Goal: Task Accomplishment & Management: Use online tool/utility

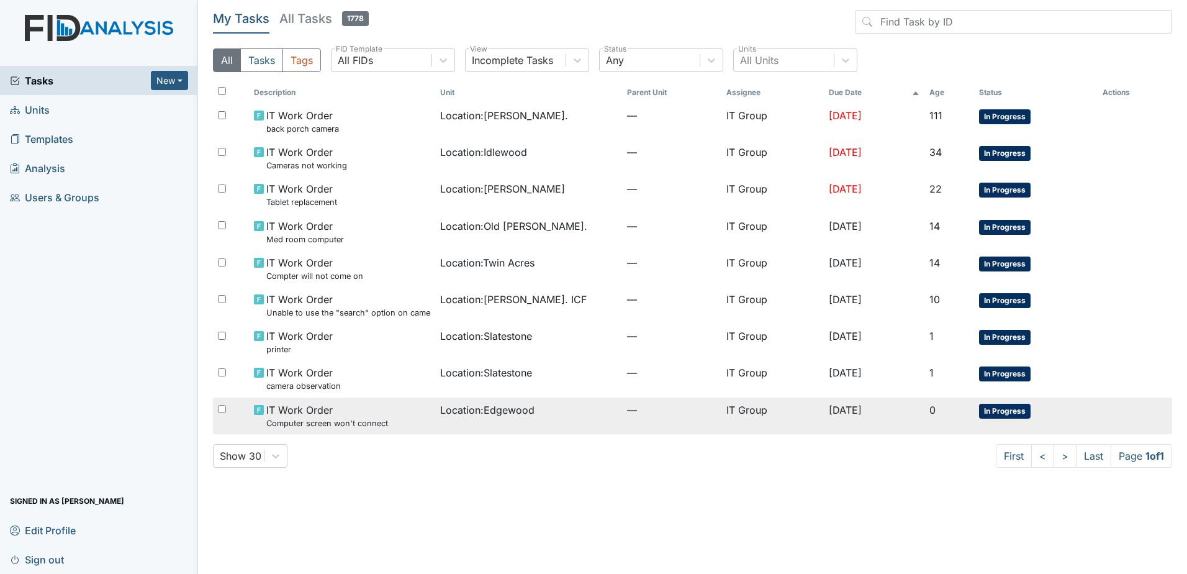
click at [573, 407] on div "Location : [GEOGRAPHIC_DATA]" at bounding box center [528, 409] width 177 height 15
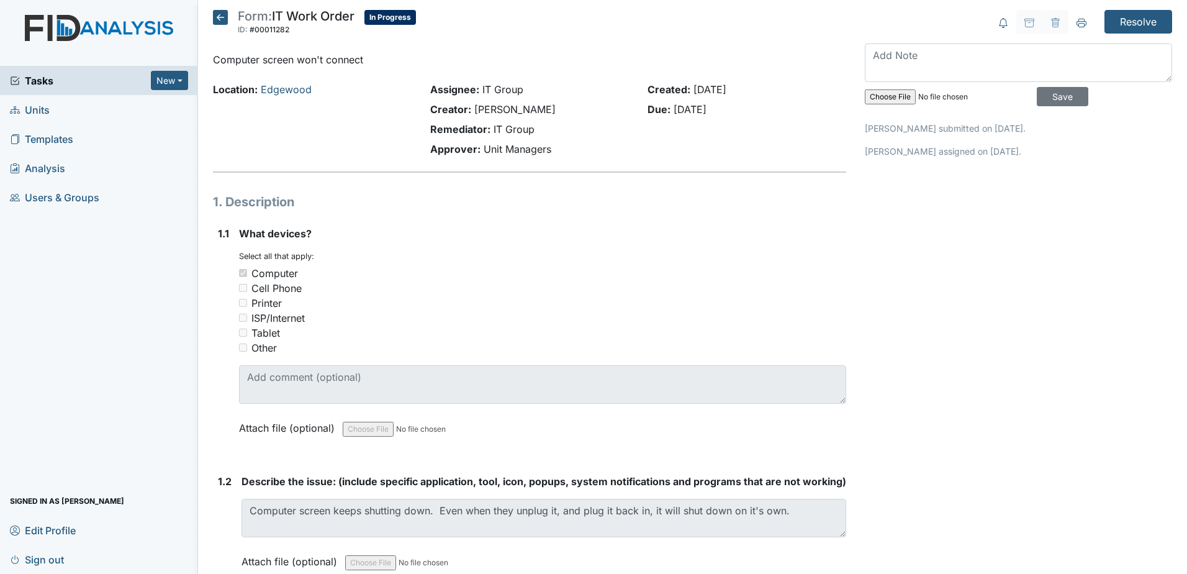
click at [219, 19] on icon at bounding box center [220, 17] width 15 height 15
